Goal: Find contact information: Find contact information

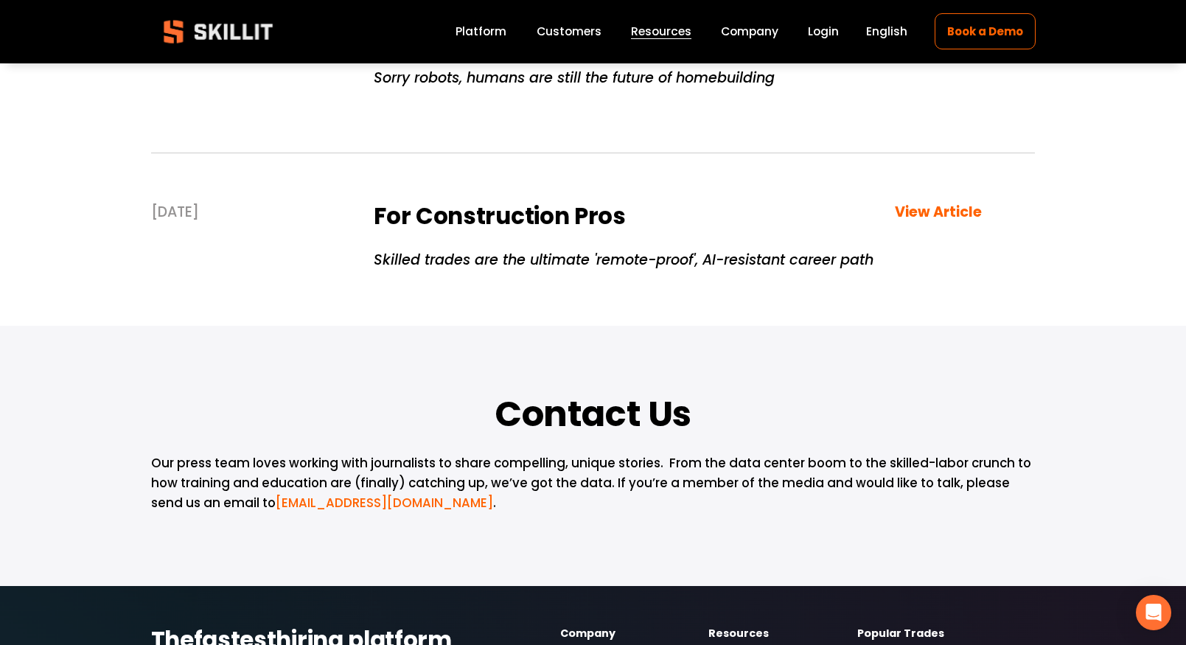
scroll to position [736, 0]
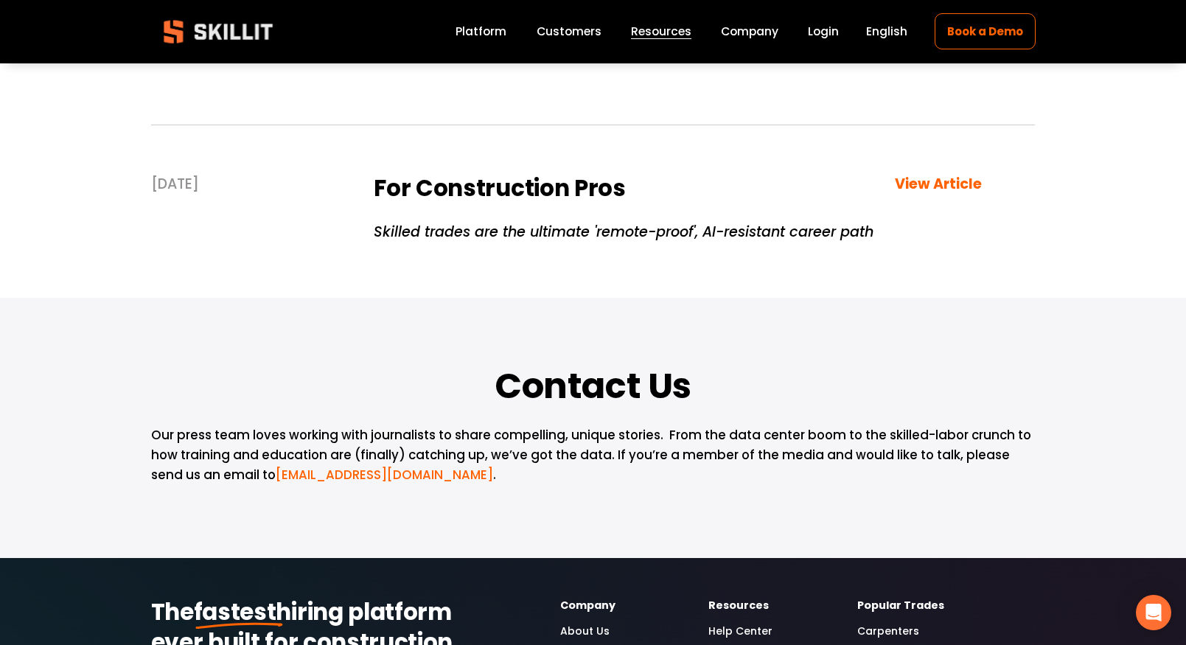
drag, startPoint x: 685, startPoint y: 435, endPoint x: 708, endPoint y: 459, distance: 33.9
click at [708, 459] on p "Our press team loves working with journalists to share compelling, unique stori…" at bounding box center [593, 455] width 885 height 60
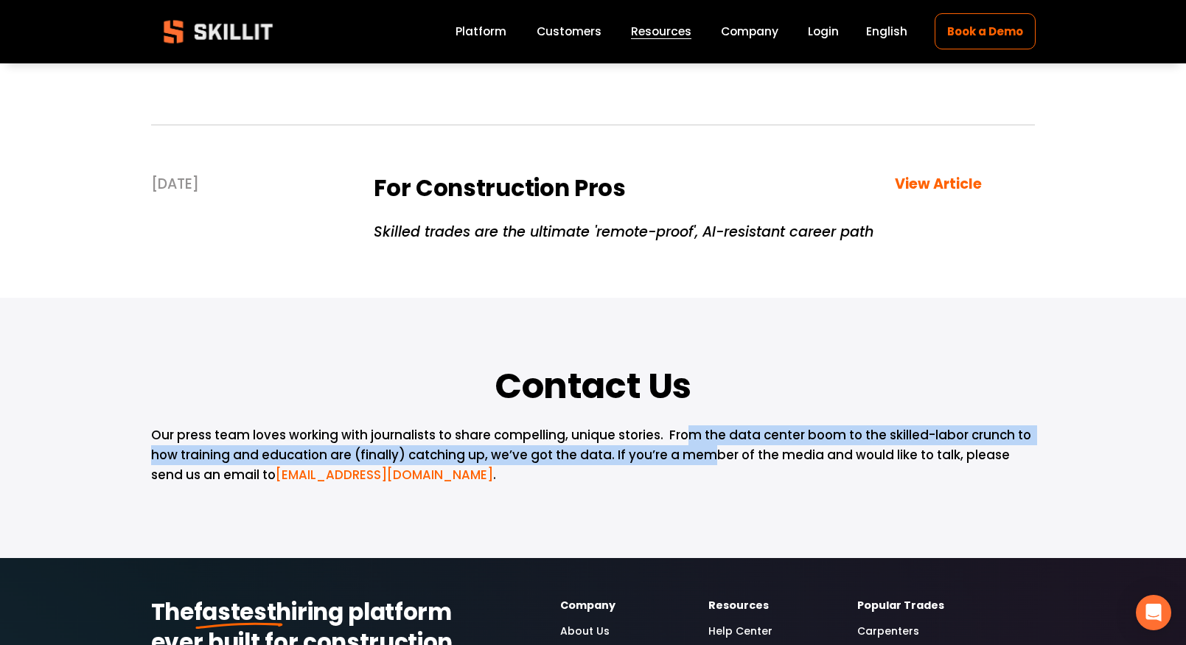
click at [708, 459] on p "Our press team loves working with journalists to share compelling, unique stori…" at bounding box center [593, 455] width 885 height 60
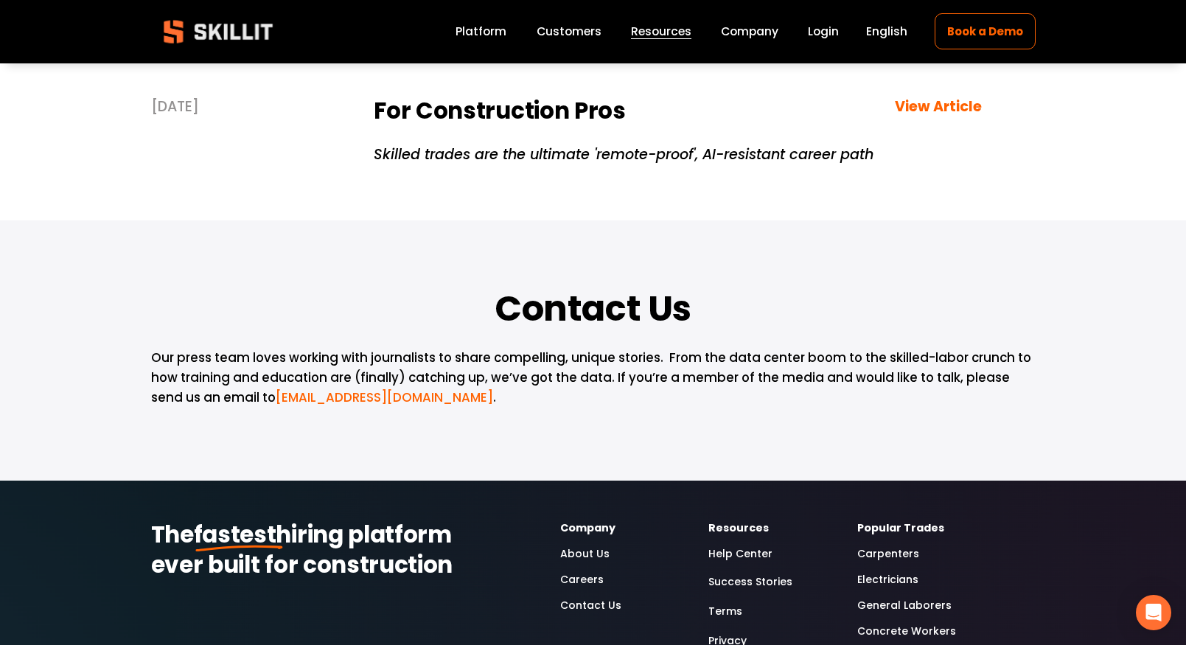
scroll to position [838, 0]
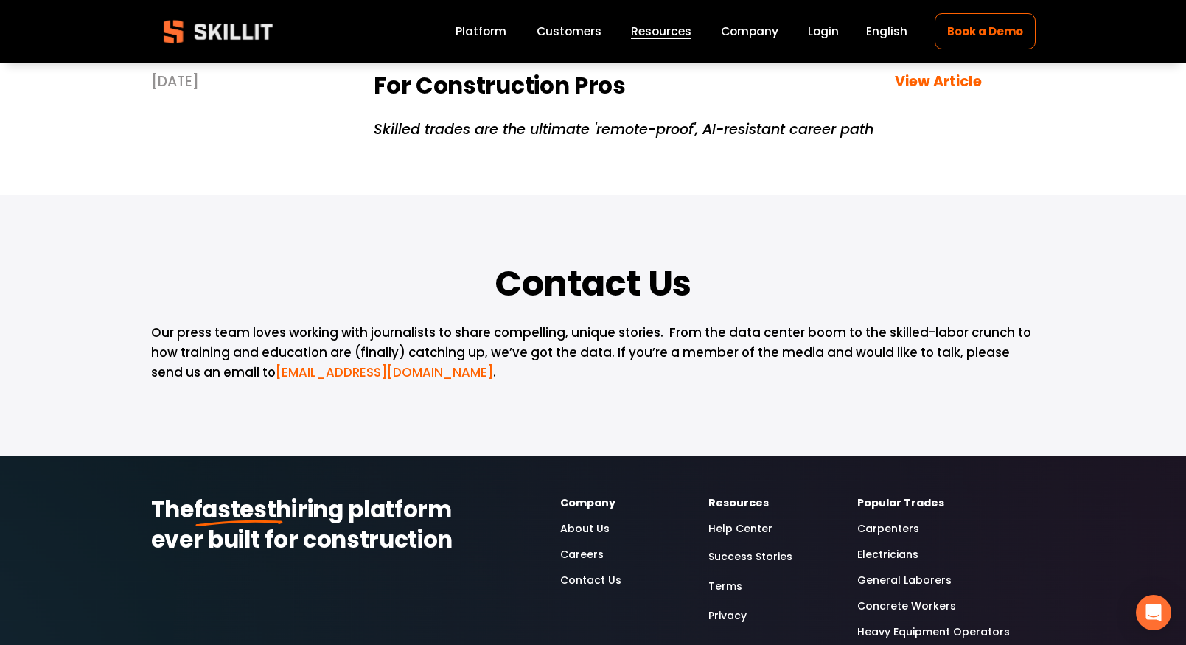
click at [333, 372] on span "[EMAIL_ADDRESS][DOMAIN_NAME]" at bounding box center [384, 372] width 217 height 18
click at [276, 370] on span "[EMAIL_ADDRESS][DOMAIN_NAME]" at bounding box center [384, 372] width 217 height 18
click at [276, 371] on span "[EMAIL_ADDRESS][DOMAIN_NAME]" at bounding box center [384, 372] width 217 height 18
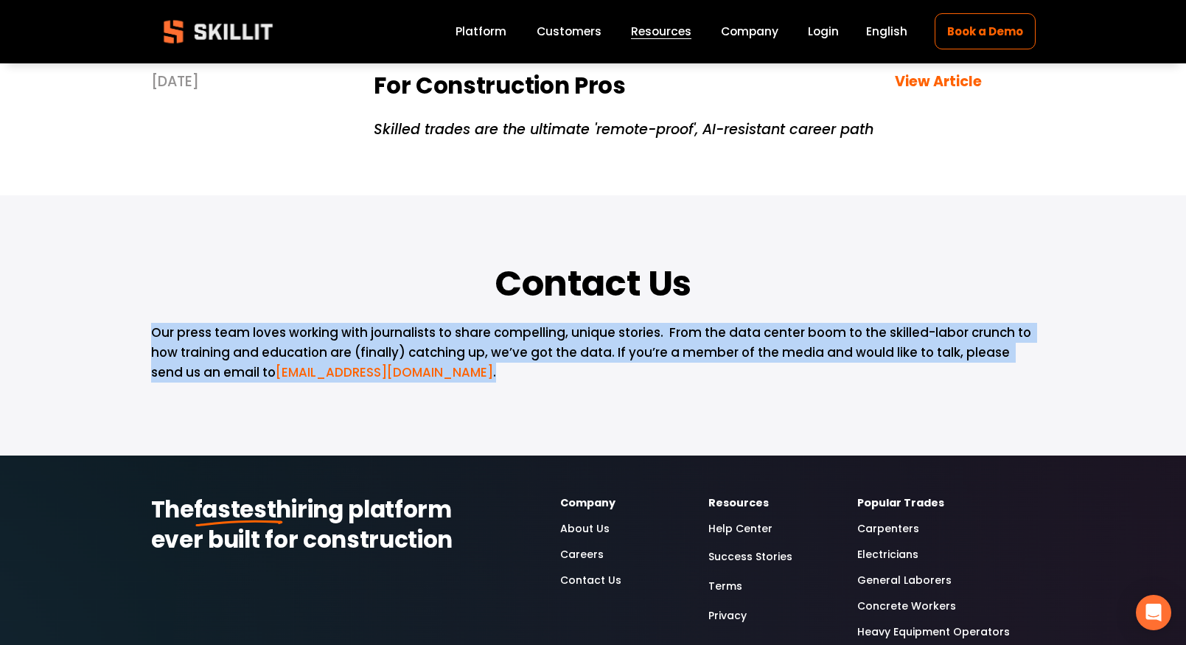
click at [276, 371] on span "[EMAIL_ADDRESS][DOMAIN_NAME]" at bounding box center [384, 372] width 217 height 18
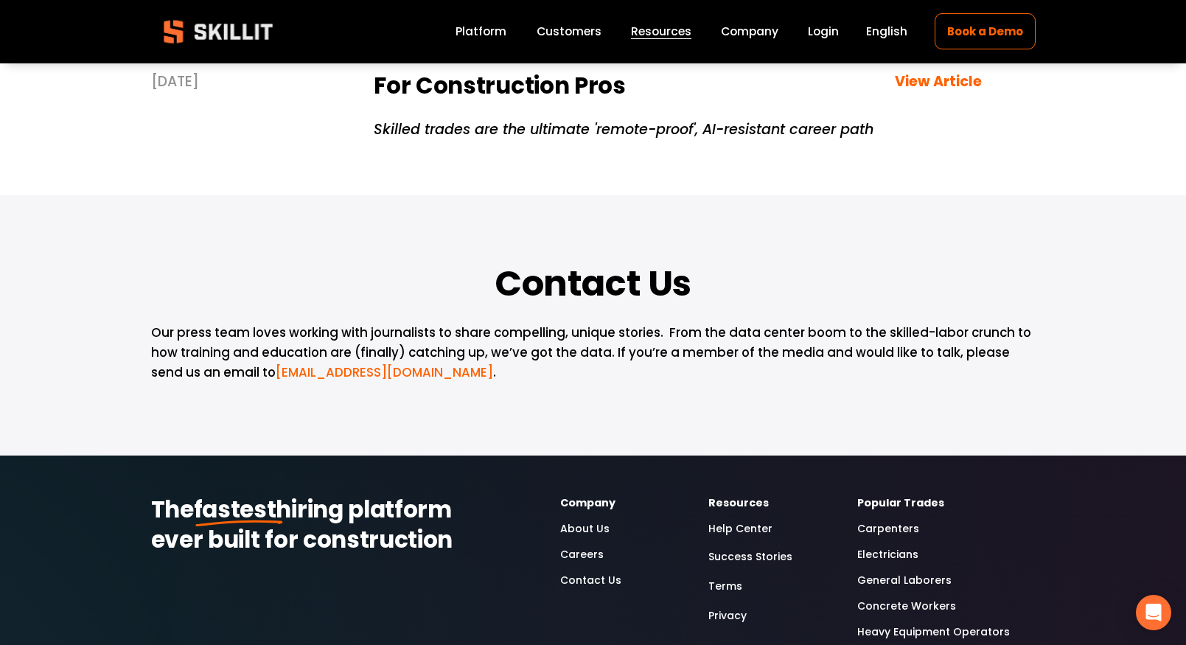
click at [276, 372] on span "[EMAIL_ADDRESS][DOMAIN_NAME]" at bounding box center [384, 372] width 217 height 18
click at [363, 370] on p "Our press team loves working with journalists to share compelling, unique stori…" at bounding box center [593, 353] width 885 height 60
click at [310, 377] on span "[EMAIL_ADDRESS][DOMAIN_NAME]" at bounding box center [384, 372] width 217 height 18
